Goal: Task Accomplishment & Management: Use online tool/utility

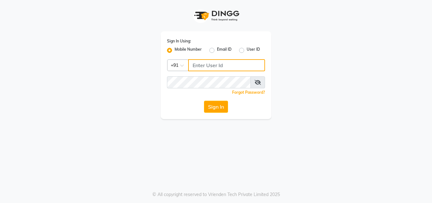
type input "8447146829"
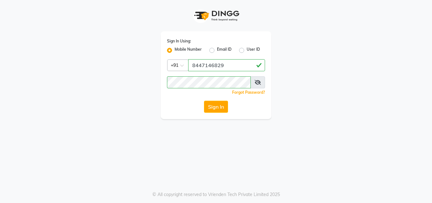
click at [245, 50] on div "User ID" at bounding box center [249, 50] width 21 height 8
click at [247, 49] on label "User ID" at bounding box center [253, 50] width 13 height 8
click at [247, 49] on input "User ID" at bounding box center [249, 48] width 4 height 4
radio input "true"
radio input "false"
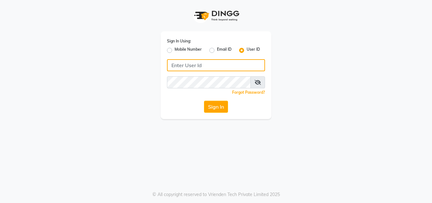
click at [240, 70] on input "Username" at bounding box center [216, 65] width 98 height 12
type input "beard&thebrows"
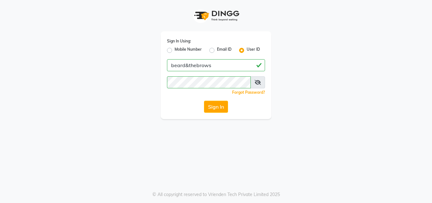
click at [261, 84] on span at bounding box center [258, 82] width 15 height 12
click at [259, 82] on icon at bounding box center [258, 82] width 6 height 5
click at [258, 83] on icon at bounding box center [258, 82] width 6 height 5
click at [216, 110] on button "Sign In" at bounding box center [216, 107] width 24 height 12
